Goal: Obtain resource: Download file/media

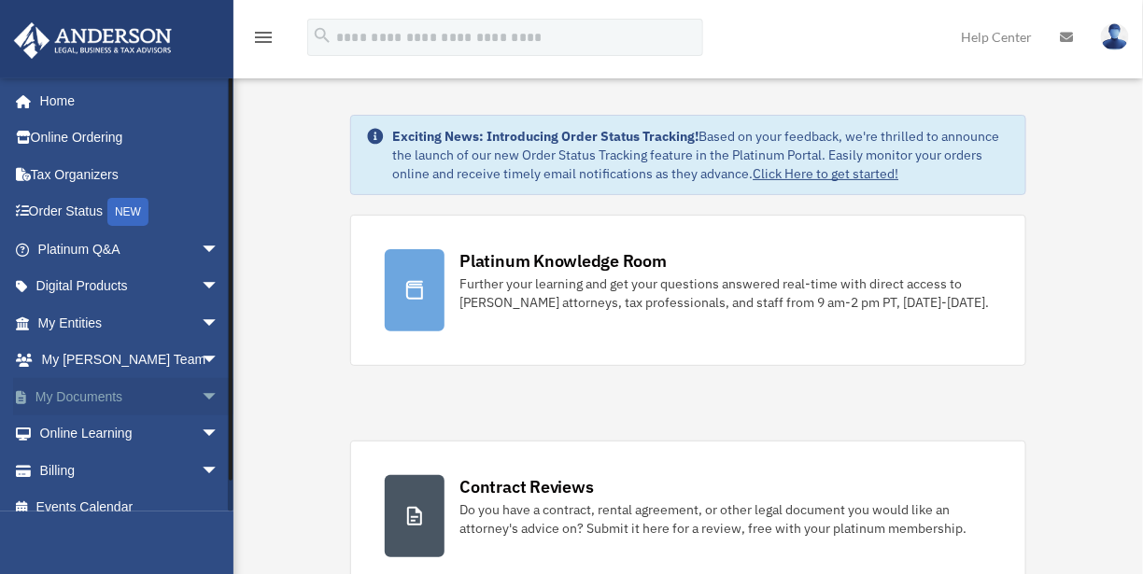
click at [102, 389] on link "My Documents arrow_drop_down" at bounding box center [130, 396] width 234 height 37
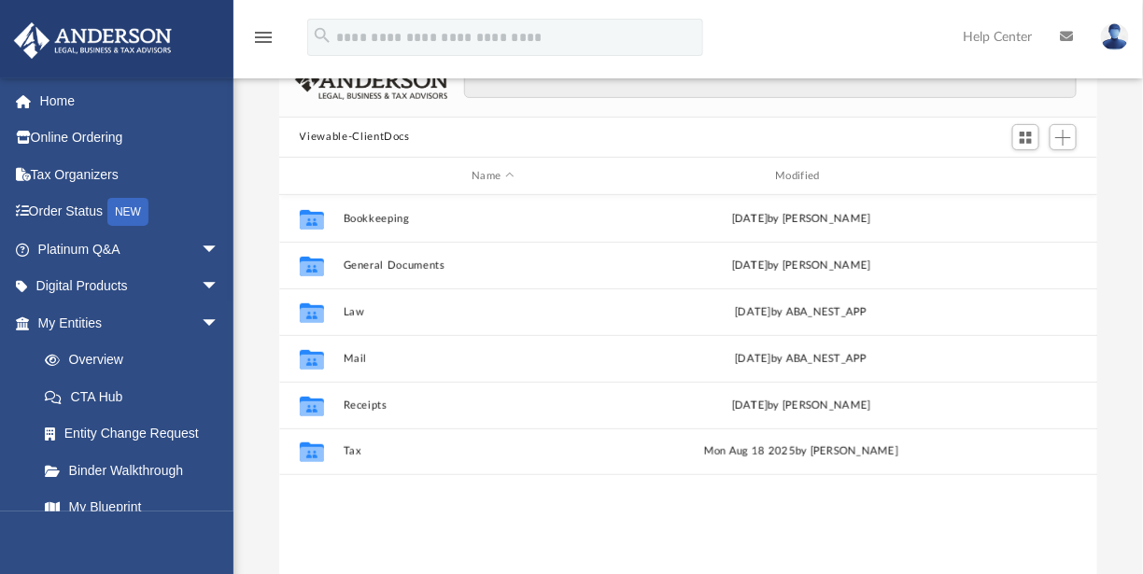
scroll to position [187, 0]
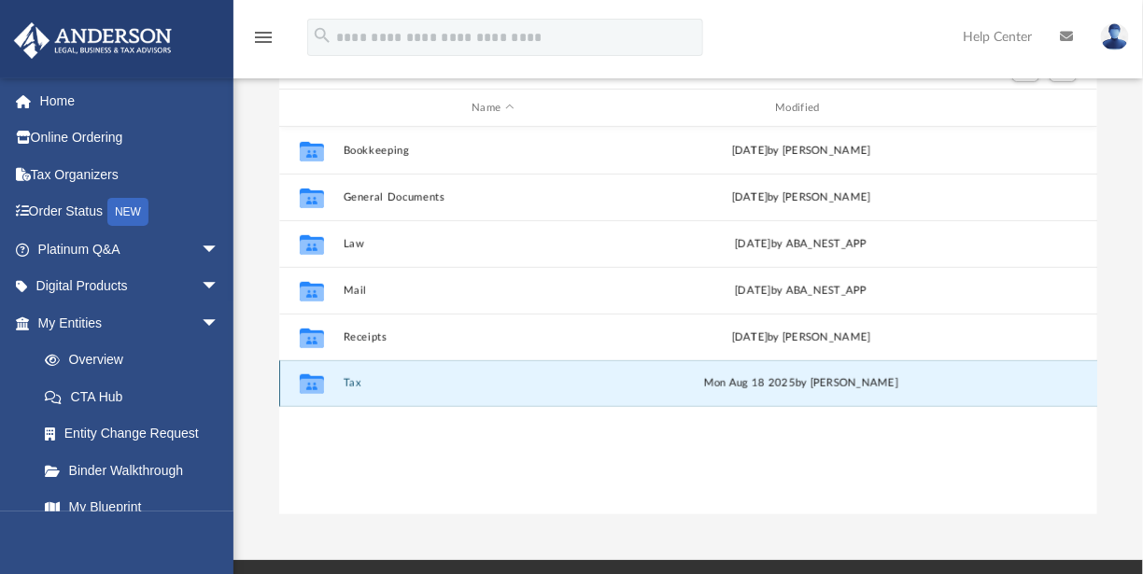
click at [360, 388] on button "Tax" at bounding box center [493, 384] width 300 height 12
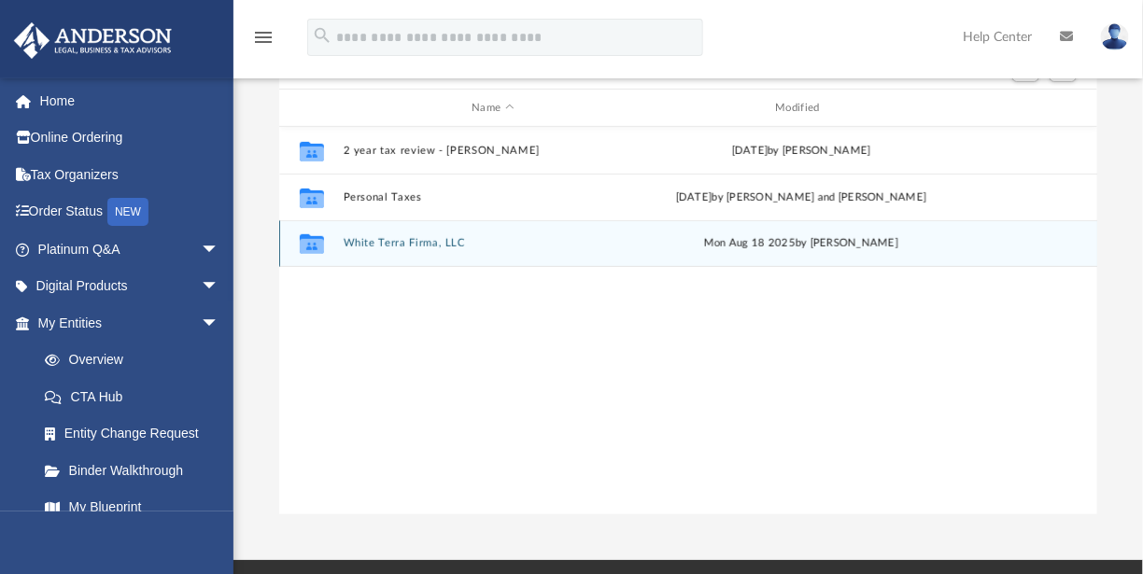
click at [385, 245] on button "White Terra Firma, LLC" at bounding box center [493, 244] width 300 height 12
click at [334, 245] on div "Collaborated Folder" at bounding box center [311, 244] width 47 height 30
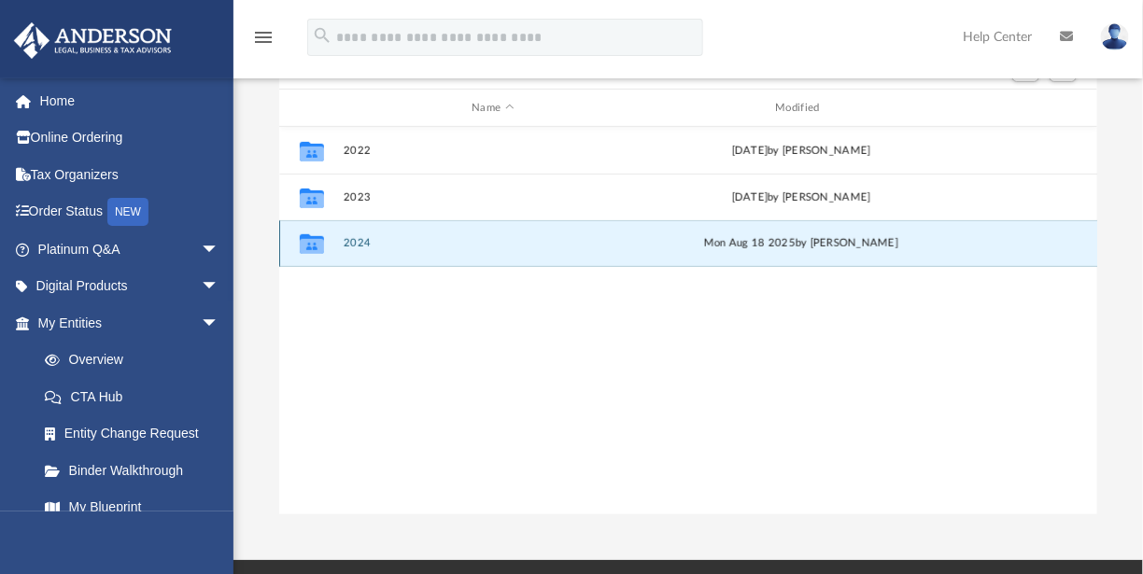
click at [358, 238] on button "2024" at bounding box center [493, 244] width 300 height 12
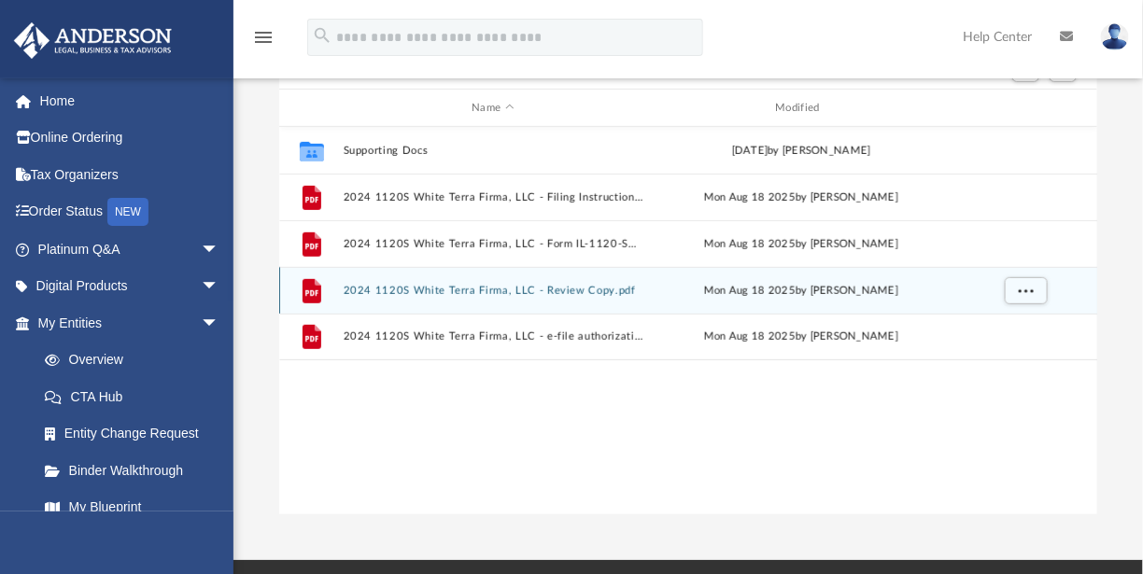
click at [548, 301] on div "File 2024 1120S White Terra Firma, LLC - Review Copy.pdf Mon Aug 18 2025 by Ale…" at bounding box center [688, 290] width 819 height 47
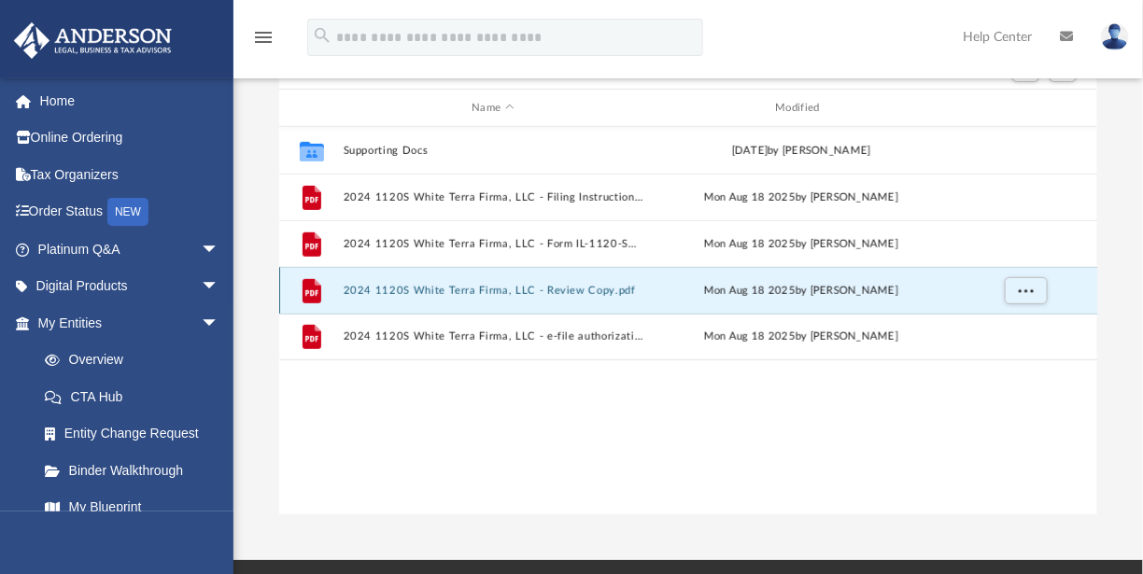
click at [553, 290] on button "2024 1120S White Terra Firma, LLC - Review Copy.pdf" at bounding box center [493, 291] width 300 height 12
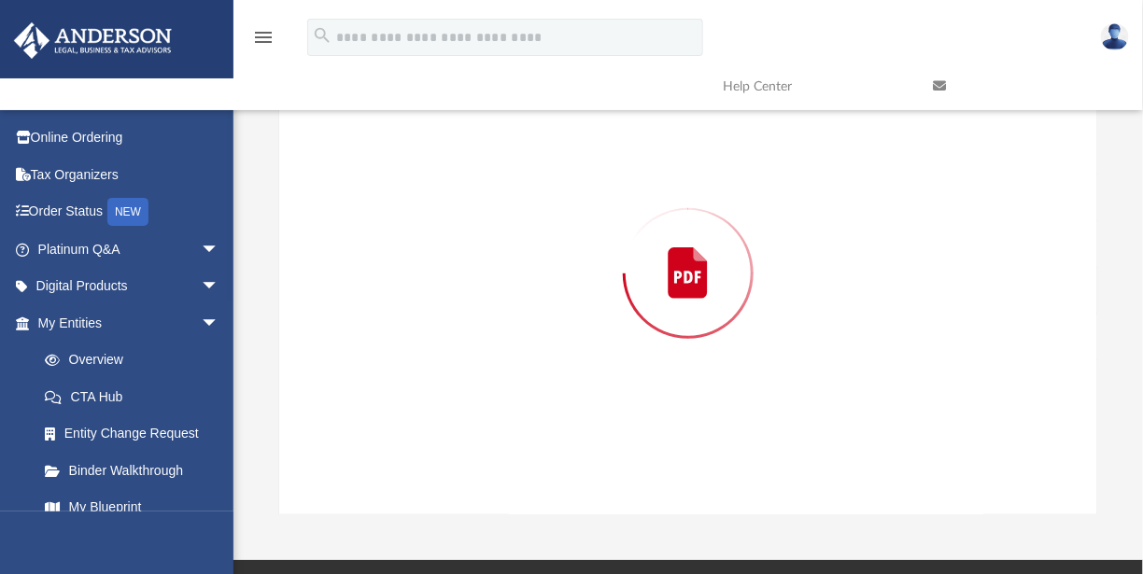
scroll to position [169, 0]
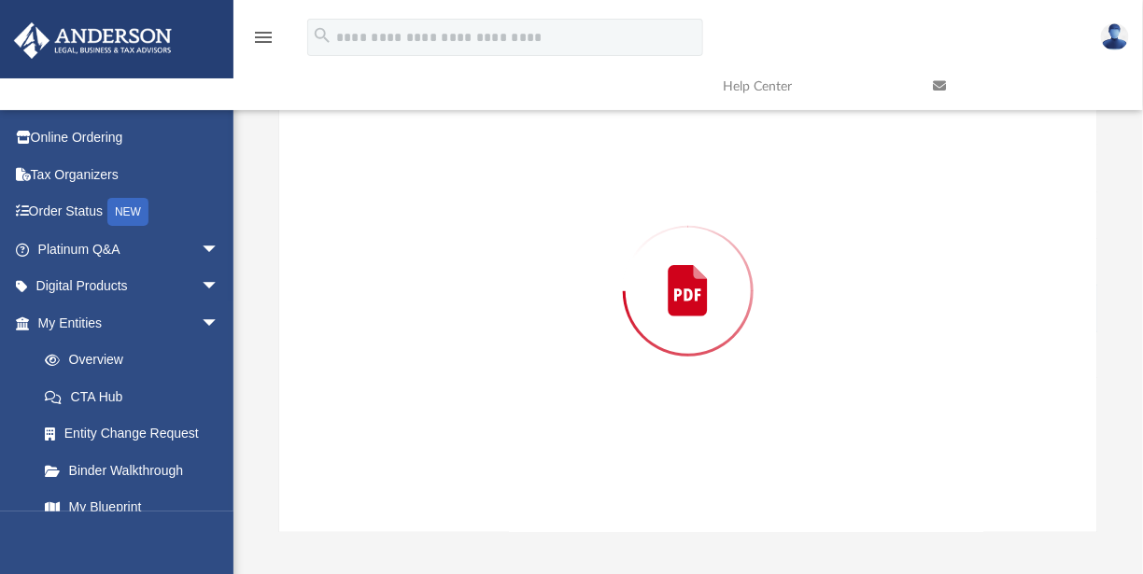
click at [553, 290] on div "Preview" at bounding box center [688, 291] width 819 height 482
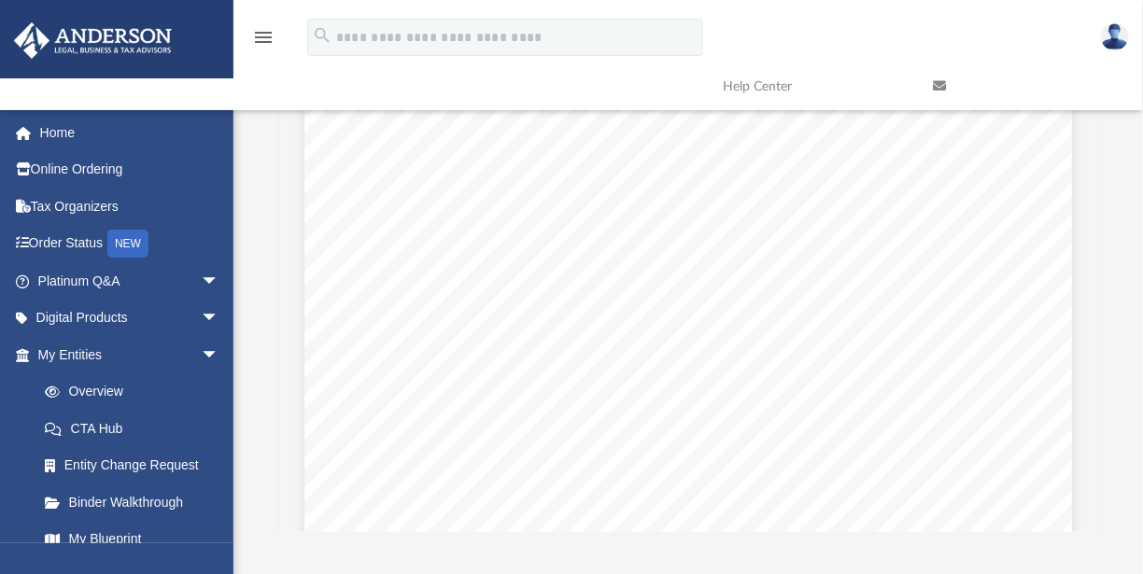
scroll to position [9498, 0]
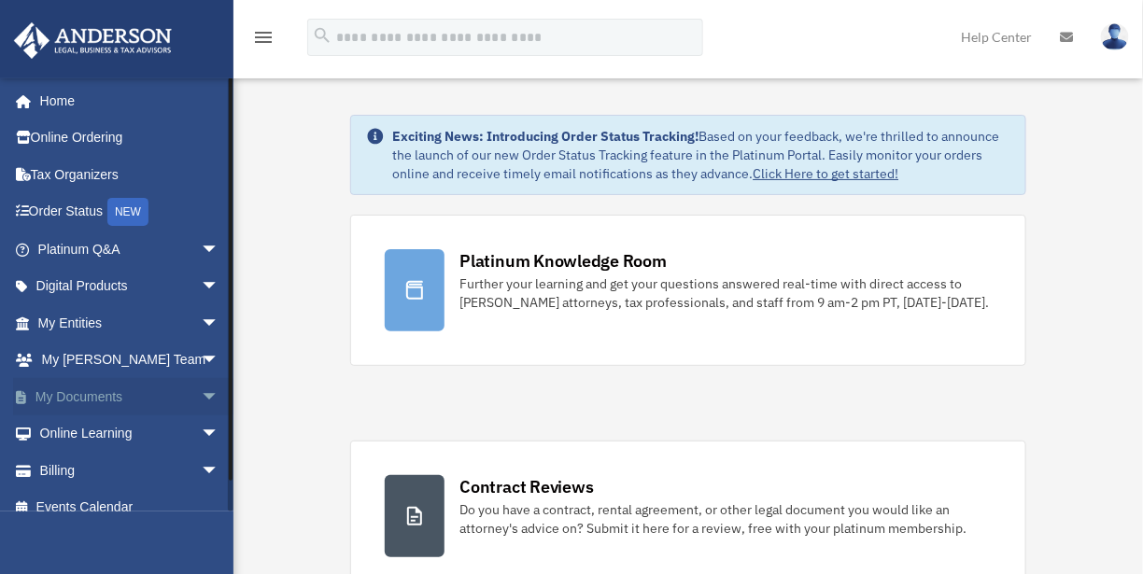
click at [71, 403] on link "My Documents arrow_drop_down" at bounding box center [130, 396] width 234 height 37
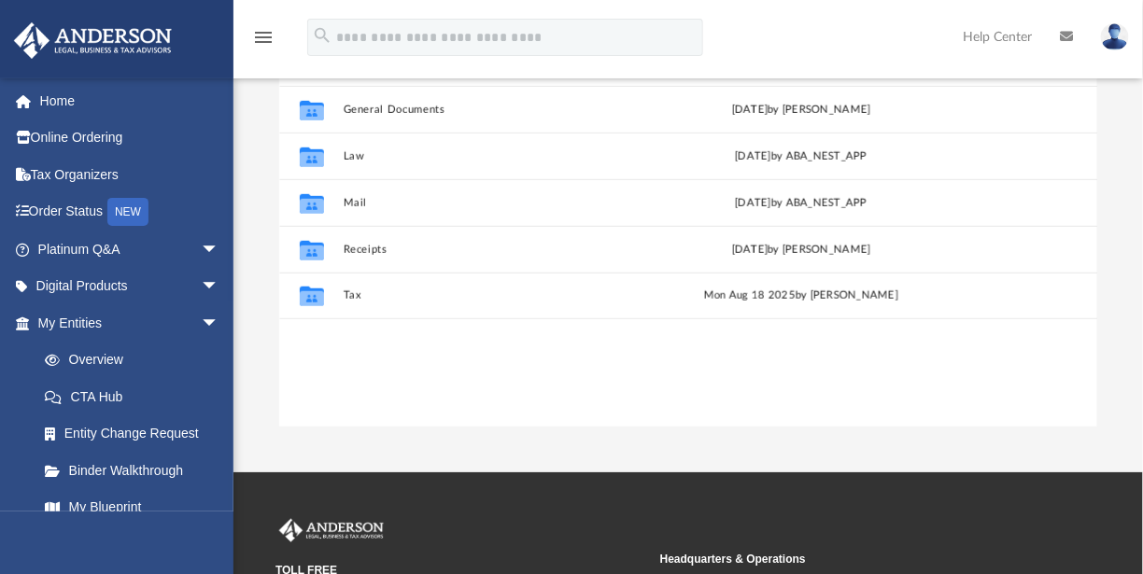
scroll to position [280, 0]
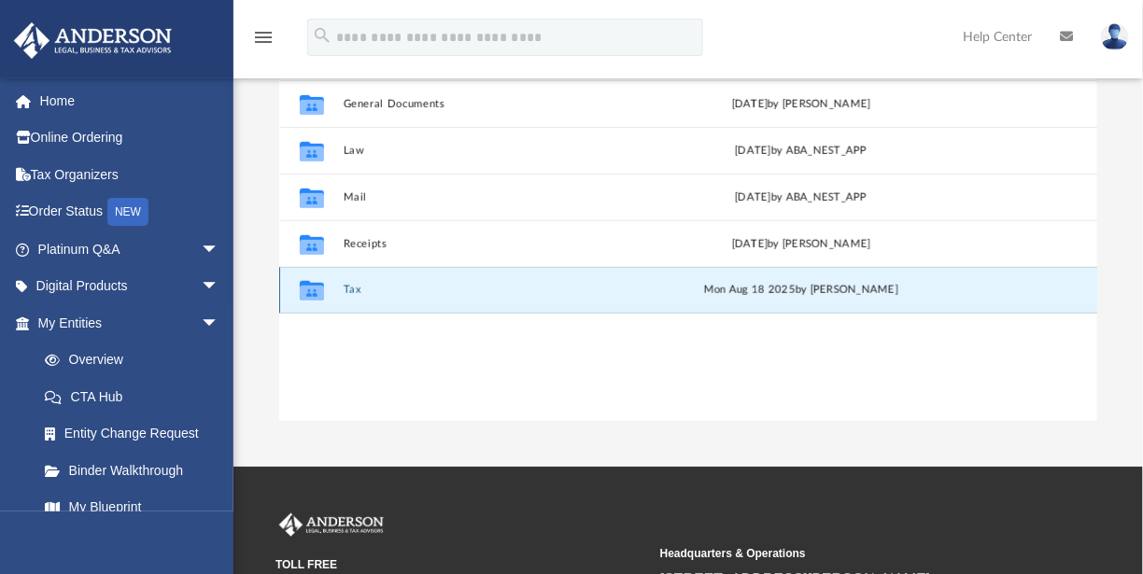
click at [354, 286] on button "Tax" at bounding box center [493, 291] width 300 height 12
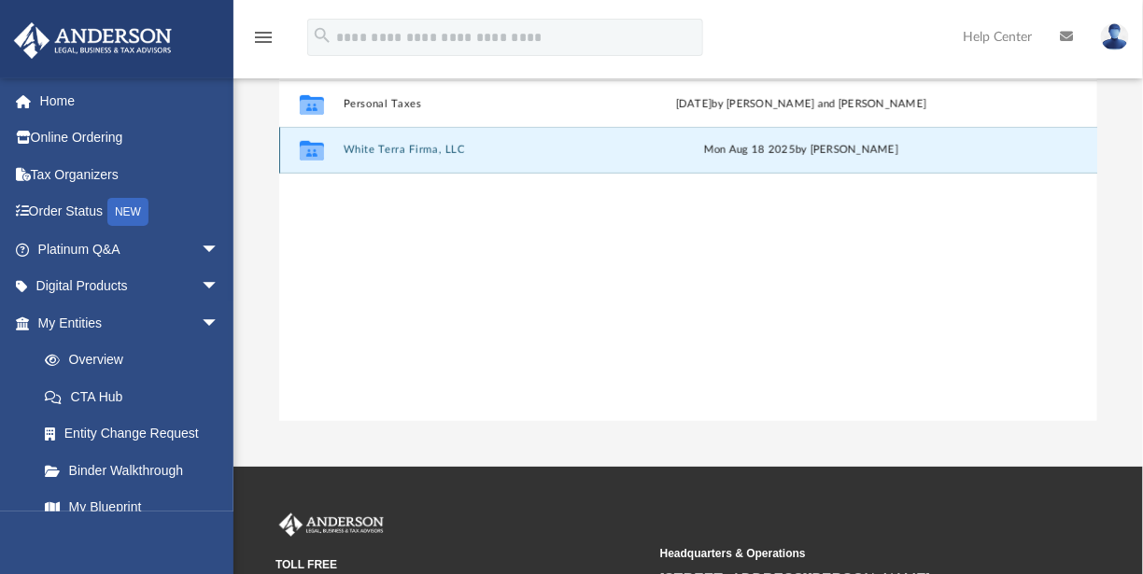
click at [381, 149] on button "White Terra Firma, LLC" at bounding box center [493, 151] width 300 height 12
click at [381, 149] on button "2024" at bounding box center [493, 151] width 300 height 12
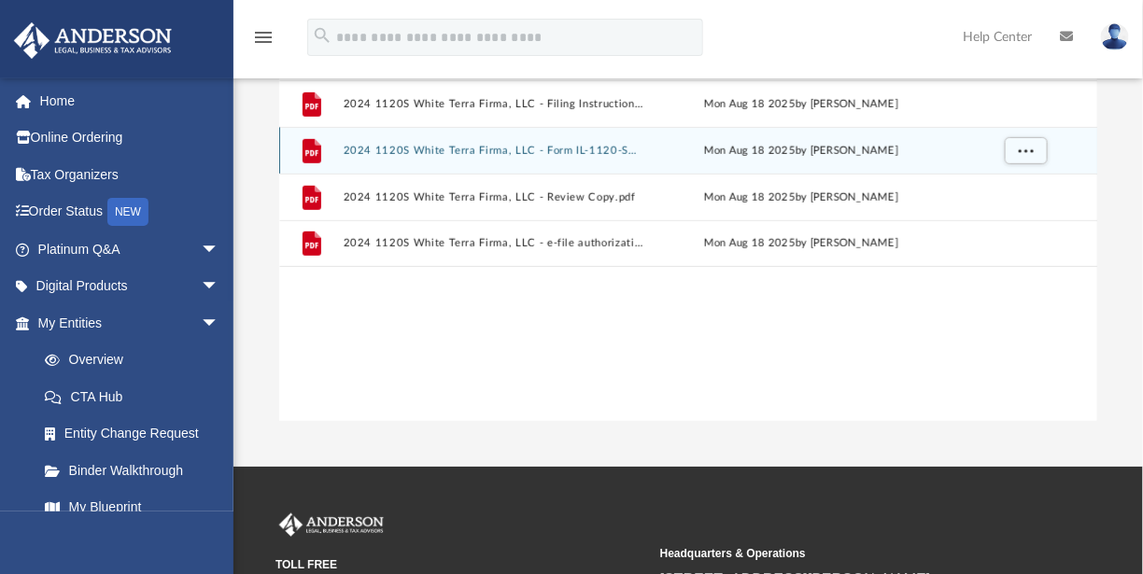
click at [362, 152] on button "2024 1120S White Terra Firma, LLC - Form IL-1120-ST-V Payment Voucher.pdf" at bounding box center [493, 151] width 300 height 12
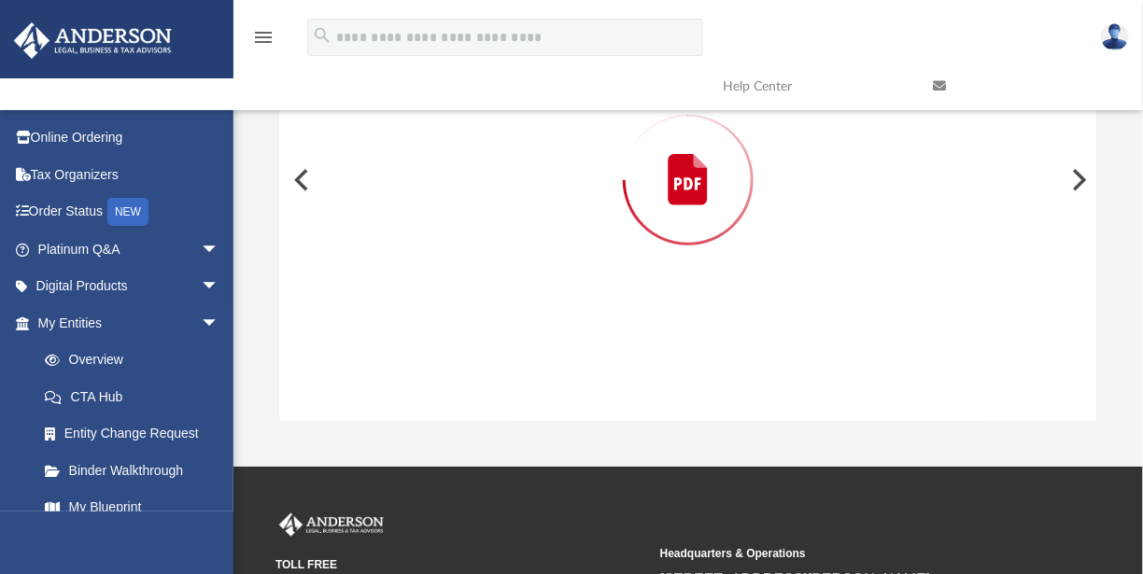
scroll to position [169, 0]
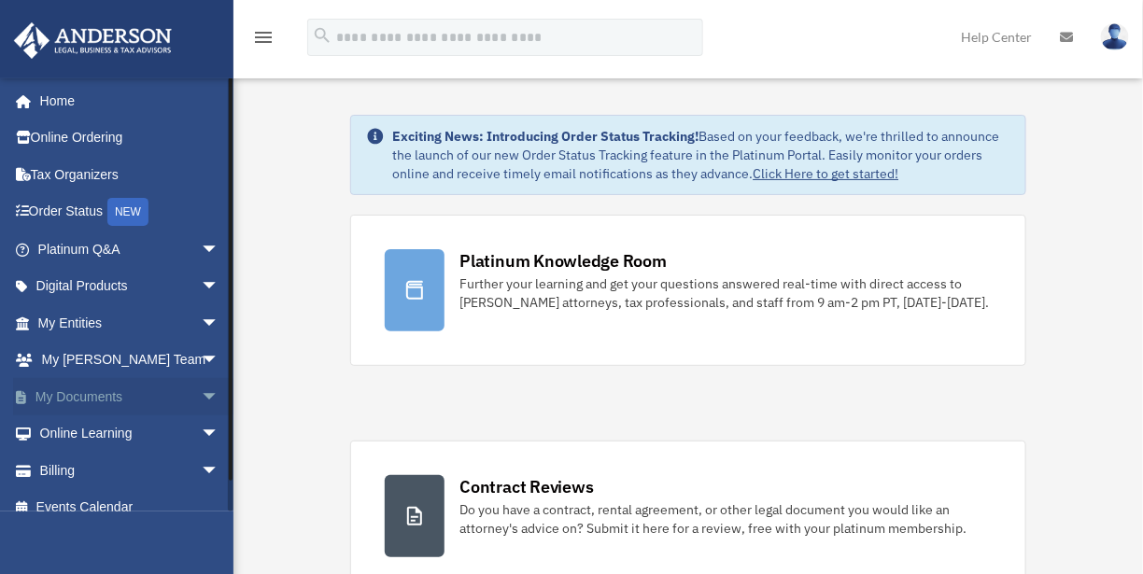
click at [163, 389] on link "My Documents arrow_drop_down" at bounding box center [130, 396] width 234 height 37
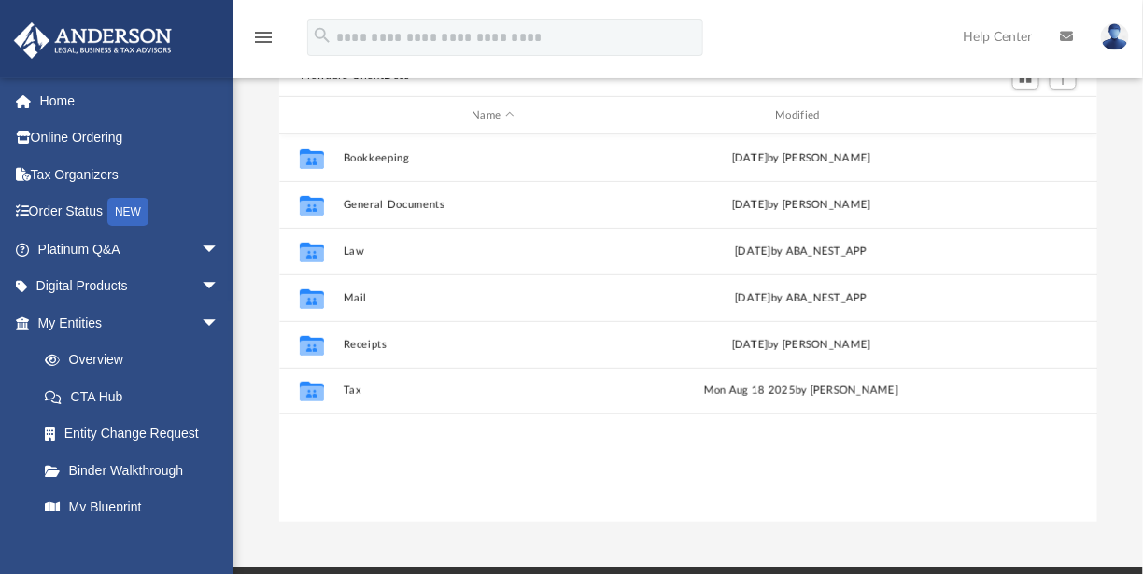
scroll to position [187, 0]
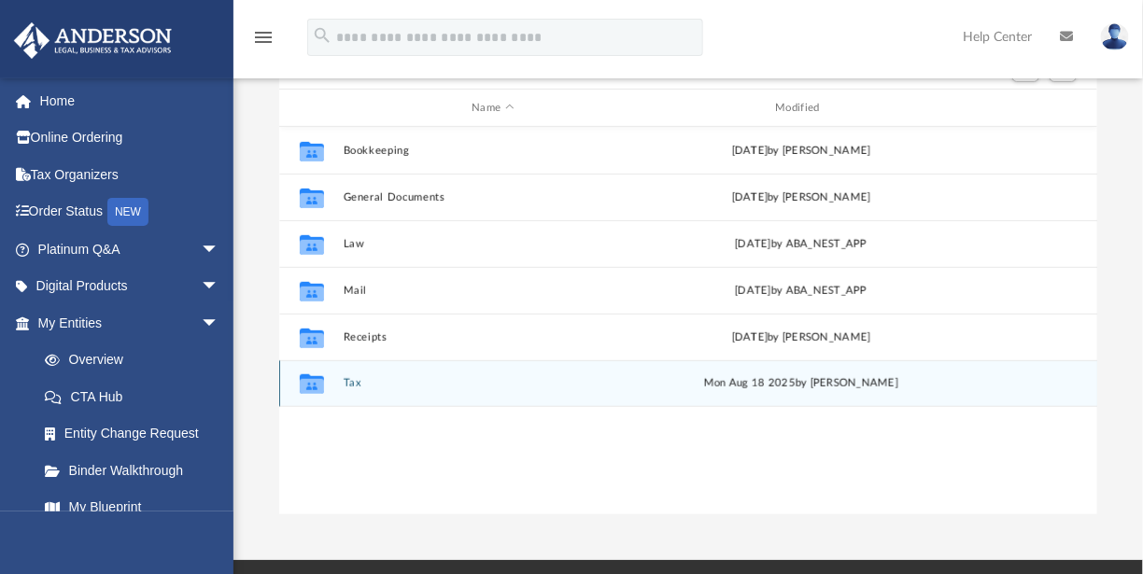
click at [344, 386] on button "Tax" at bounding box center [493, 384] width 300 height 12
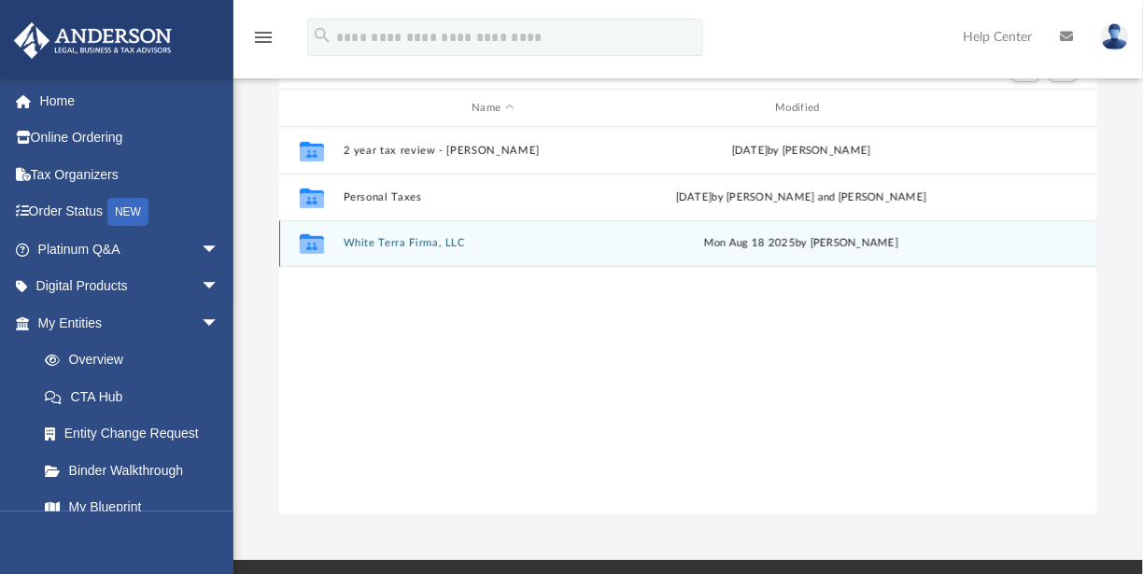
click at [357, 246] on button "White Terra Firma, LLC" at bounding box center [493, 244] width 300 height 12
click at [357, 246] on button "2024" at bounding box center [493, 244] width 300 height 12
